Goal: Task Accomplishment & Management: Manage account settings

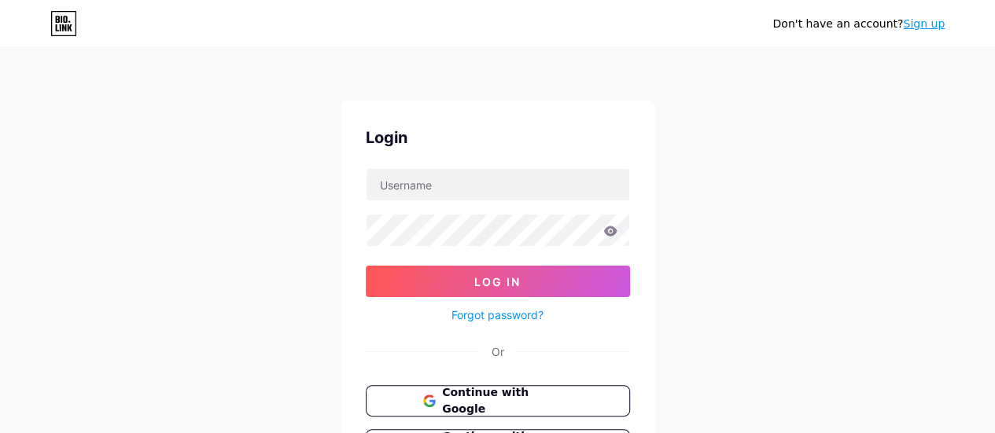
scroll to position [79, 0]
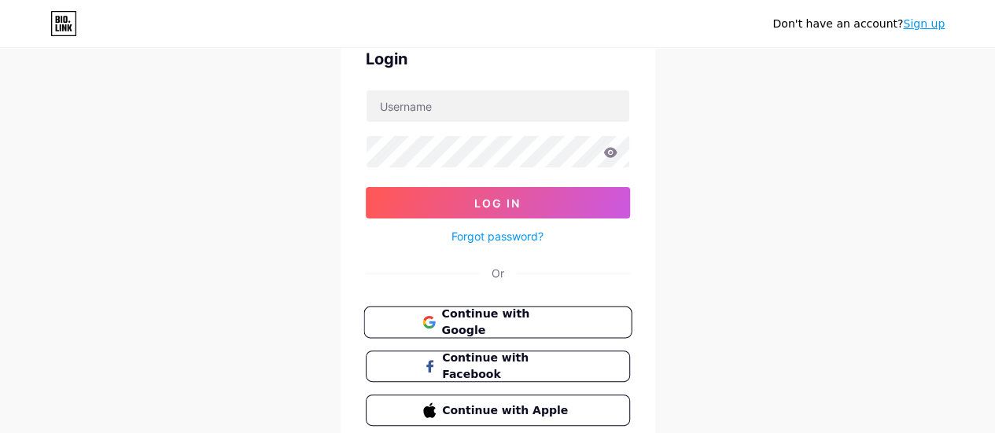
click at [518, 322] on span "Continue with Google" at bounding box center [506, 323] width 131 height 34
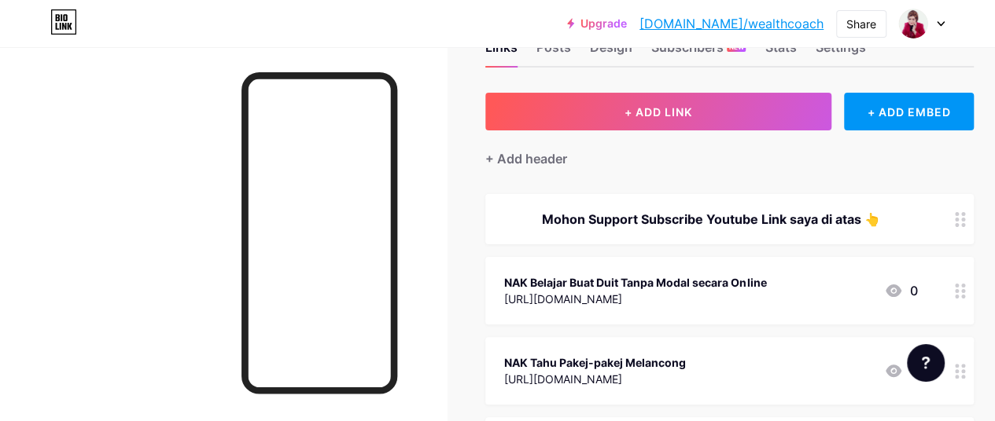
scroll to position [79, 0]
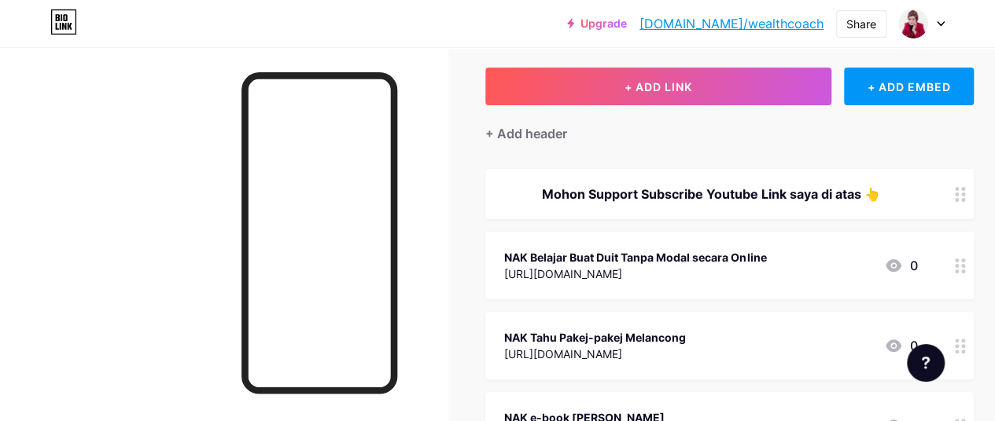
click at [967, 276] on div at bounding box center [960, 266] width 27 height 68
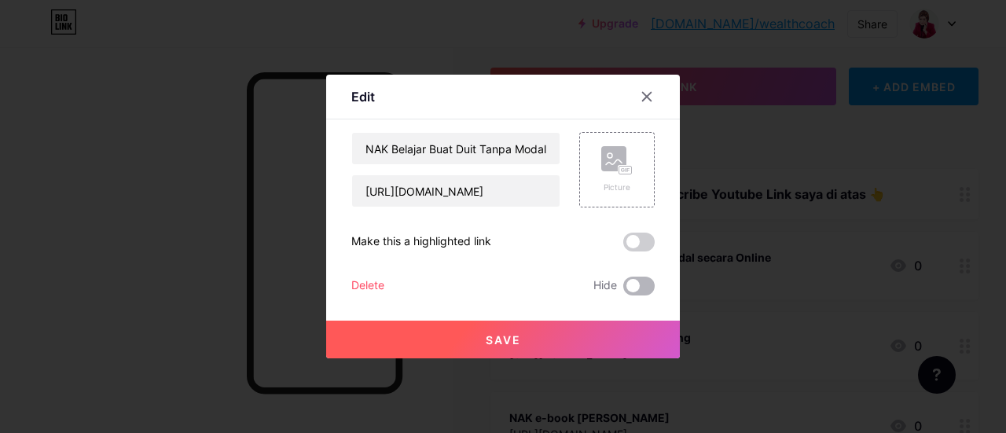
click at [644, 287] on span at bounding box center [639, 286] width 31 height 19
click at [624, 290] on input "checkbox" at bounding box center [624, 290] width 0 height 0
click at [501, 336] on span "Save" at bounding box center [503, 339] width 35 height 13
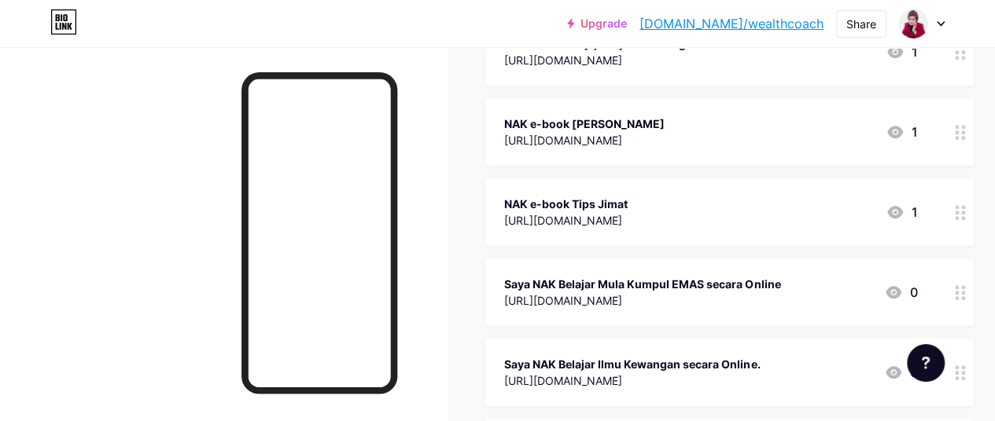
scroll to position [0, 0]
